Goal: Task Accomplishment & Management: Use online tool/utility

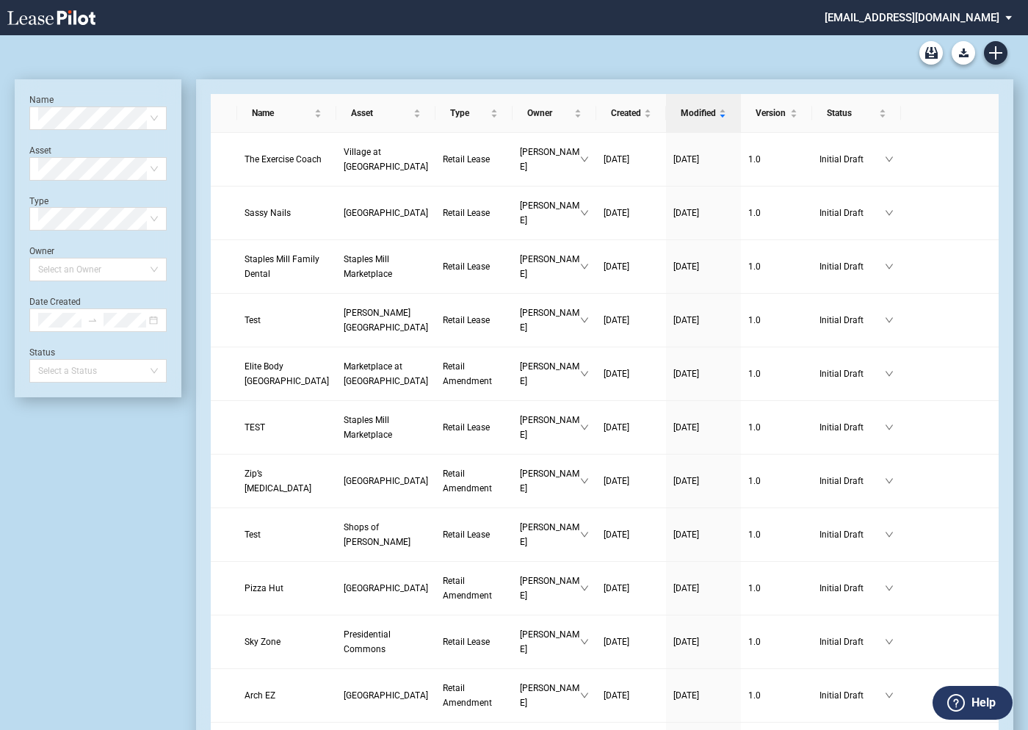
click at [916, 20] on md-select "[EMAIL_ADDRESS][DOMAIN_NAME] Change Password 2-Factor Authentication Admin Area…" at bounding box center [923, 16] width 201 height 33
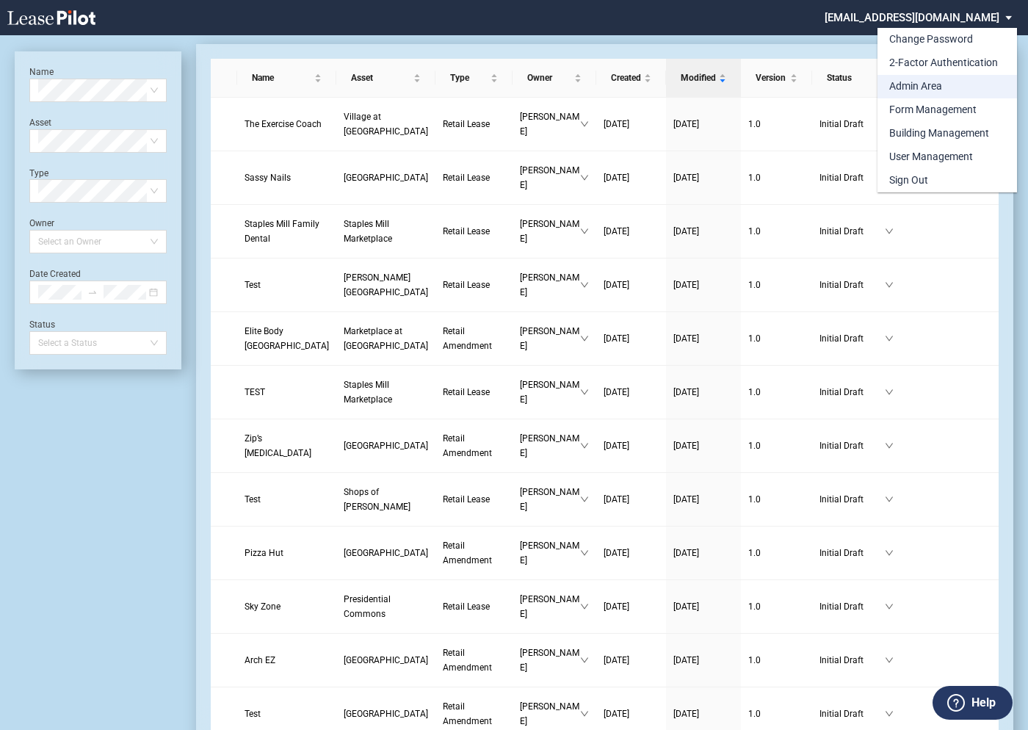
click at [900, 86] on div "Admin Area" at bounding box center [915, 86] width 53 height 15
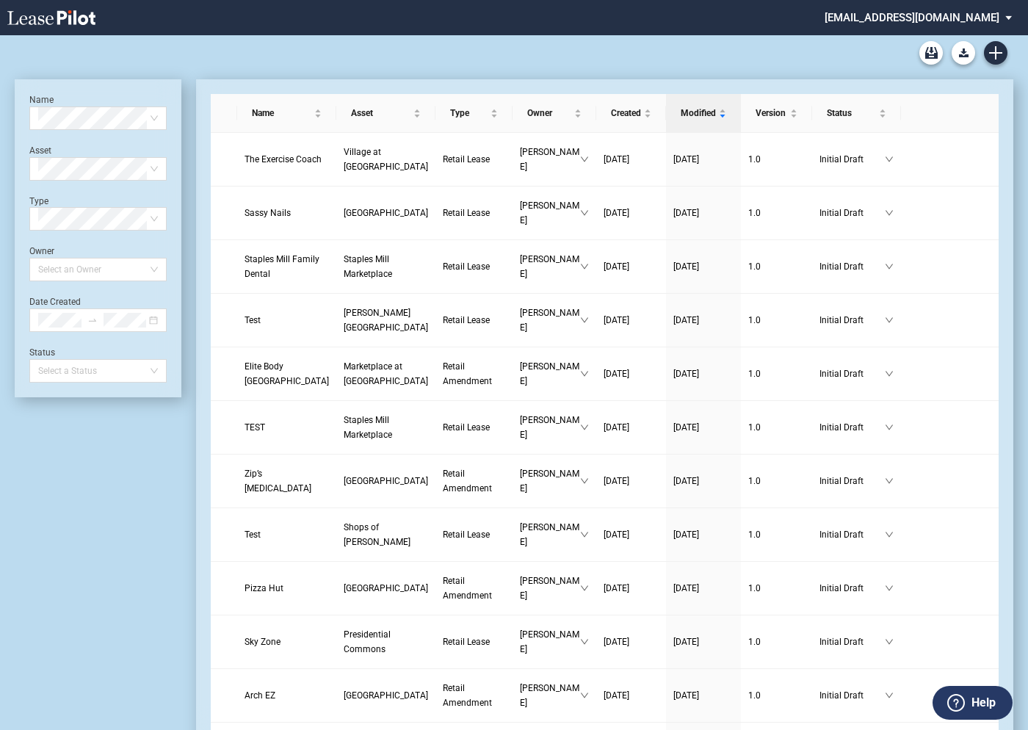
scroll to position [35, 0]
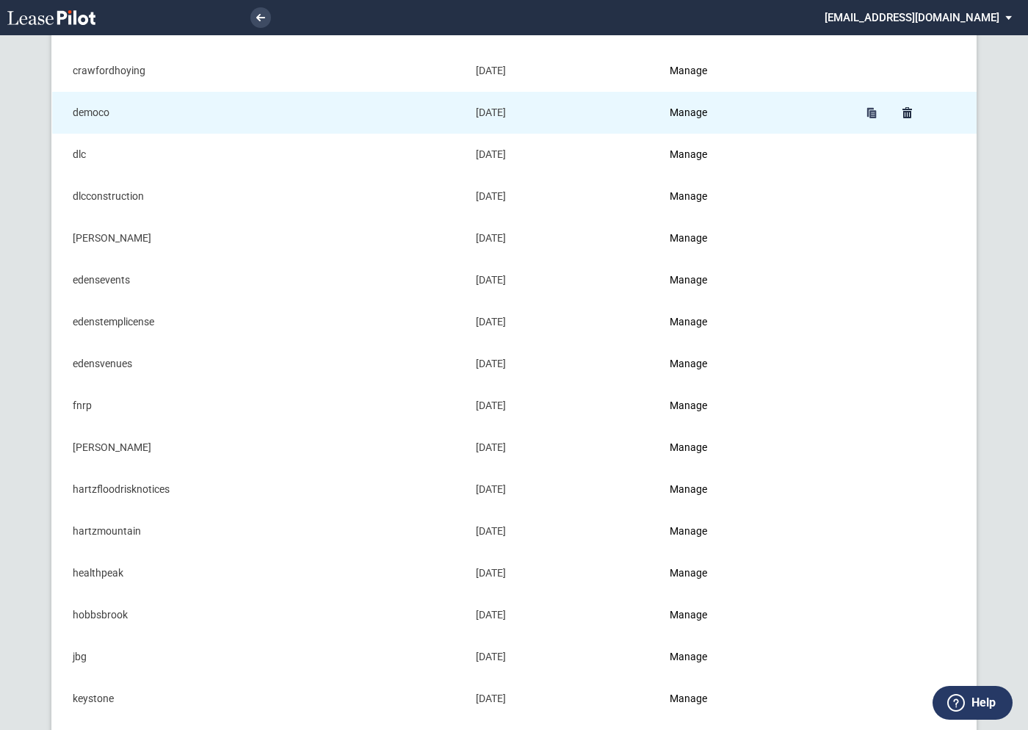
scroll to position [420, 0]
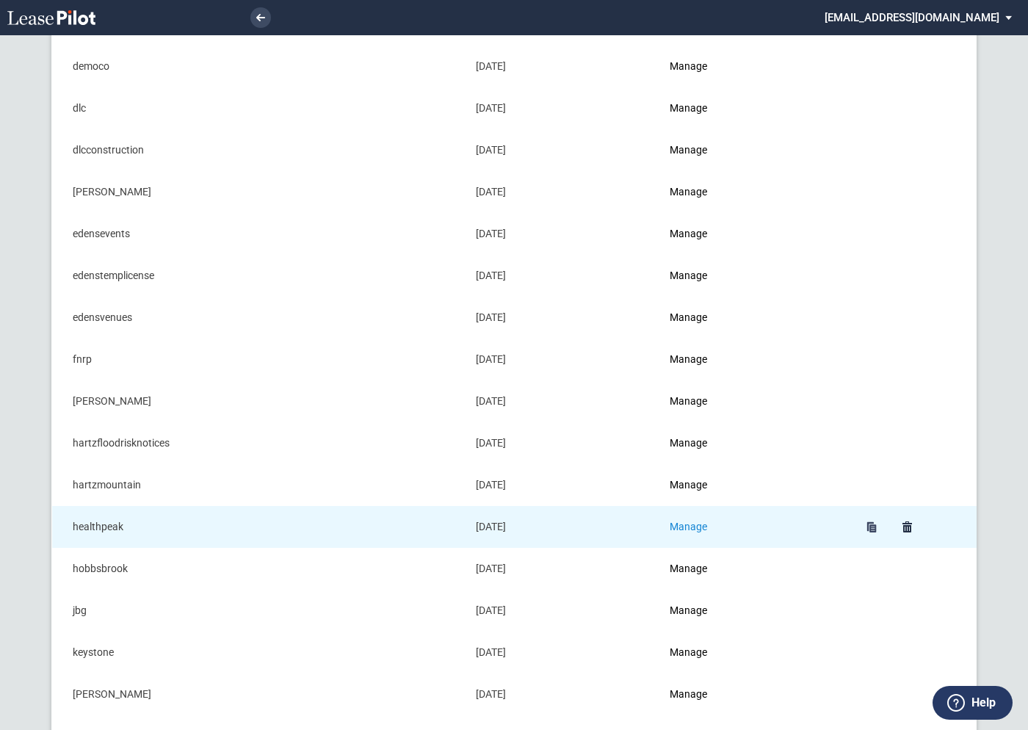
click at [689, 524] on link "Manage" at bounding box center [688, 527] width 37 height 12
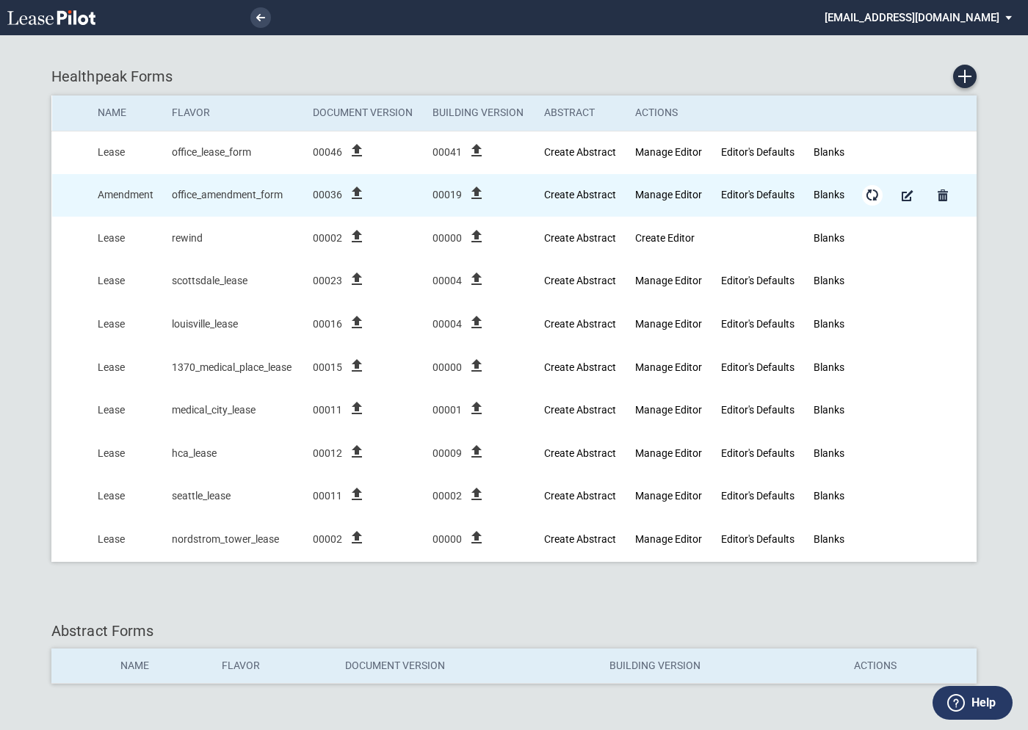
click at [871, 192] on md-icon "Form Updates" at bounding box center [872, 195] width 18 height 18
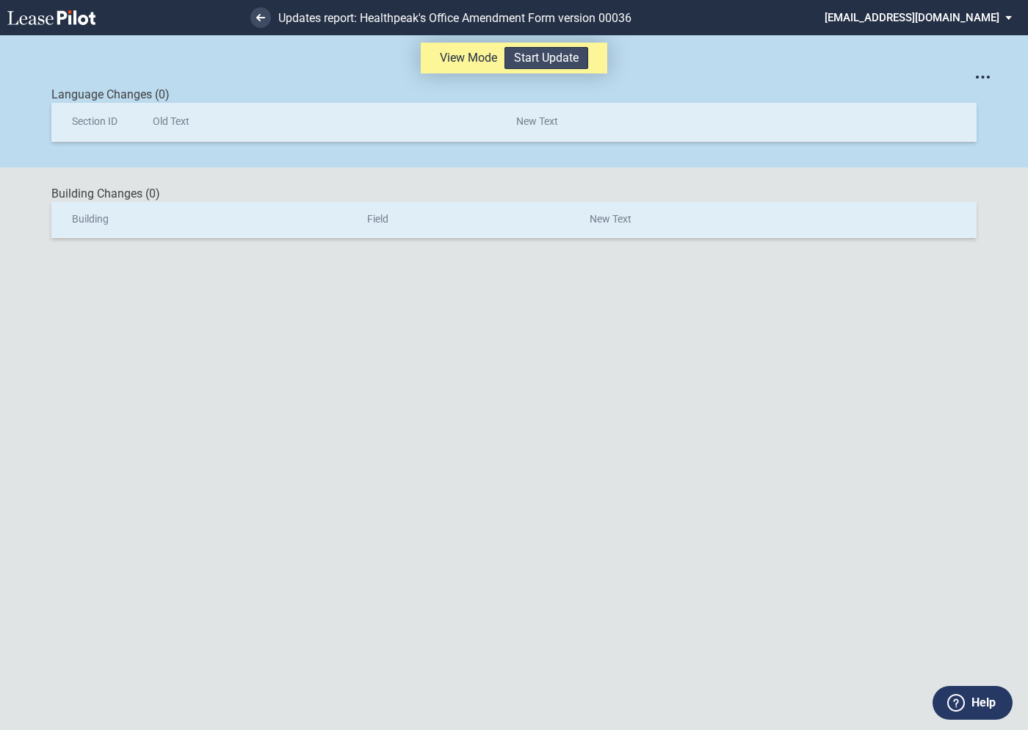
click at [552, 65] on button "Start Update" at bounding box center [546, 58] width 84 height 22
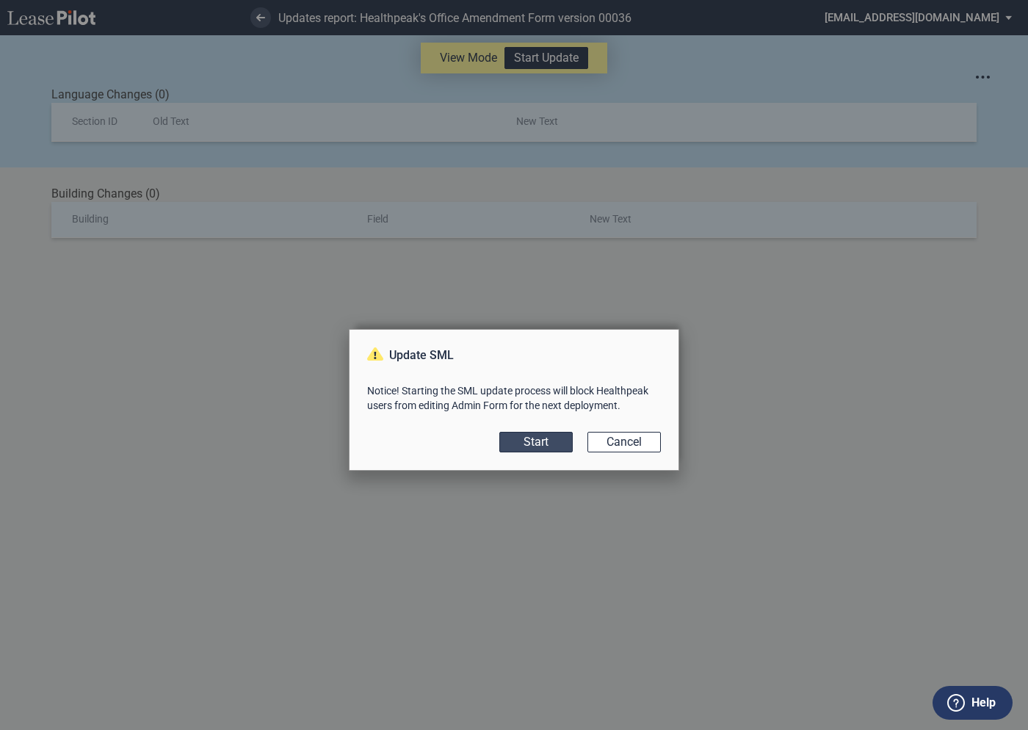
click at [543, 440] on button "Start" at bounding box center [535, 442] width 73 height 21
